Goal: Information Seeking & Learning: Learn about a topic

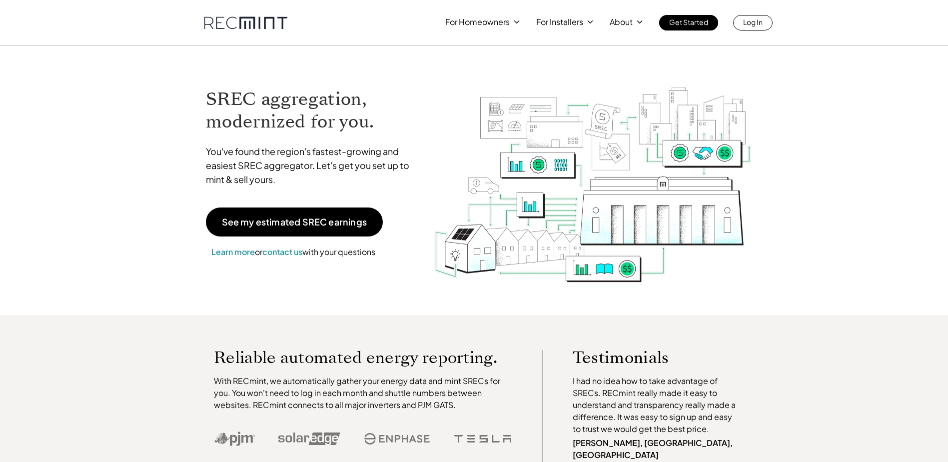
click at [578, 29] on div "For Homeowners For Installers About Get Started Log In" at bounding box center [608, 22] width 327 height 15
click at [574, 22] on p "For Installers" at bounding box center [559, 22] width 47 height 14
click at [567, 61] on p "SREC pricing" at bounding box center [562, 62] width 46 height 10
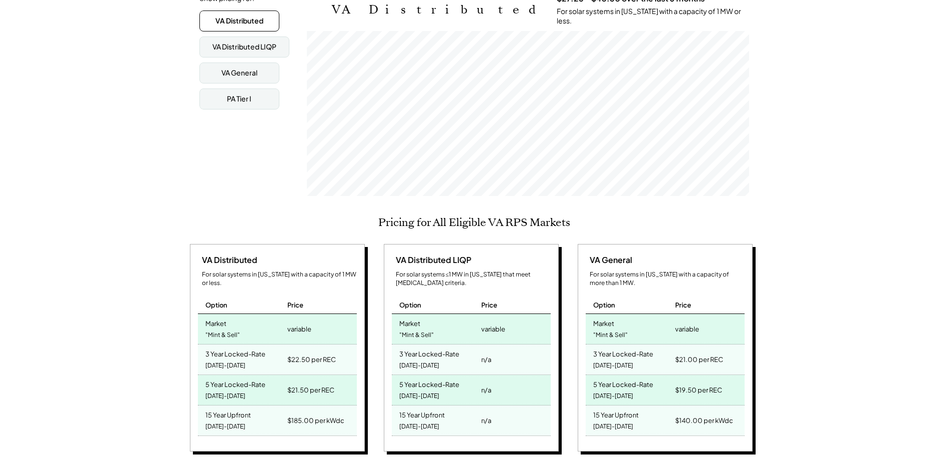
scroll to position [300, 0]
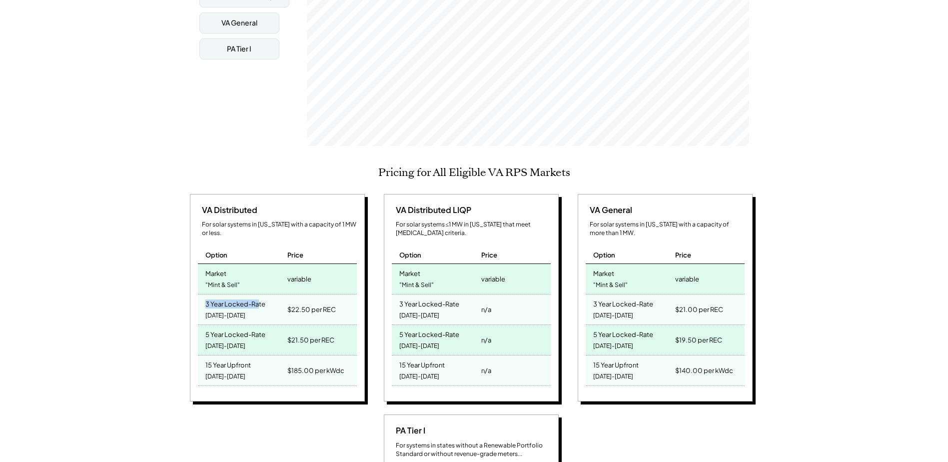
drag, startPoint x: 206, startPoint y: 287, endPoint x: 260, endPoint y: 301, distance: 55.9
click at [260, 301] on div "3 Year Locked-Rate 2025-2027" at bounding box center [241, 309] width 87 height 30
click at [260, 303] on div "3 Year Locked-Rate 2025-2027" at bounding box center [241, 309] width 87 height 30
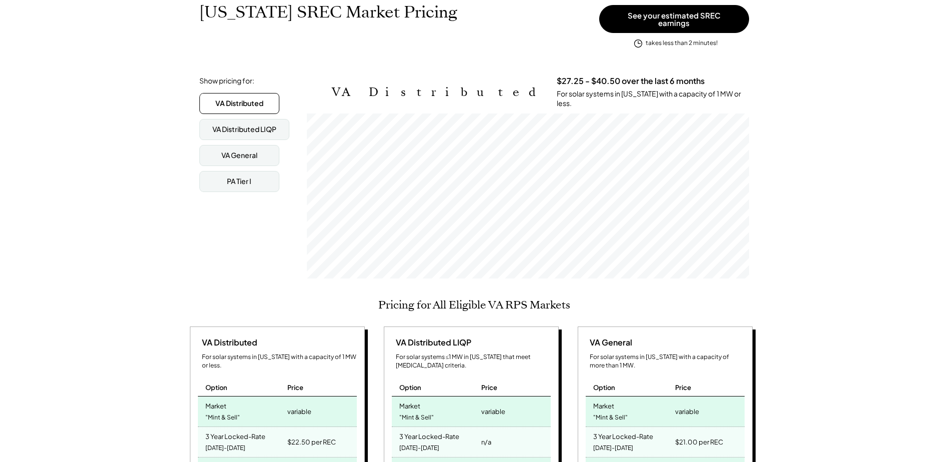
scroll to position [50, 0]
